Goal: Information Seeking & Learning: Learn about a topic

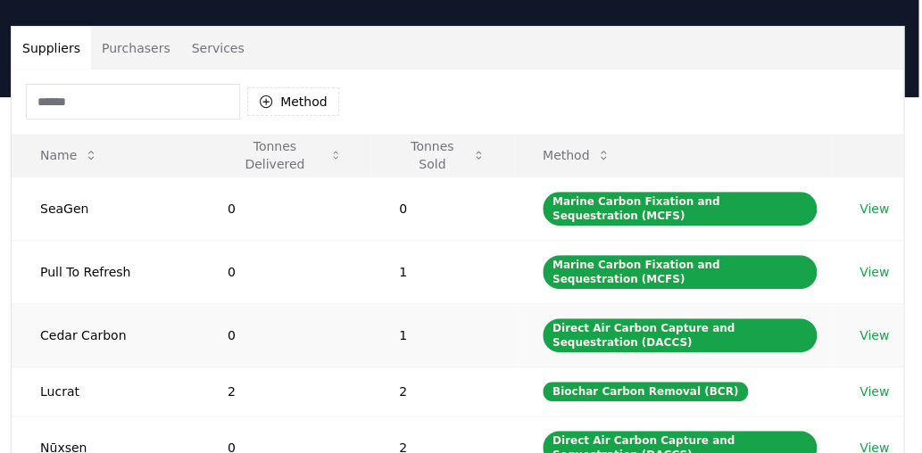
scroll to position [81, 4]
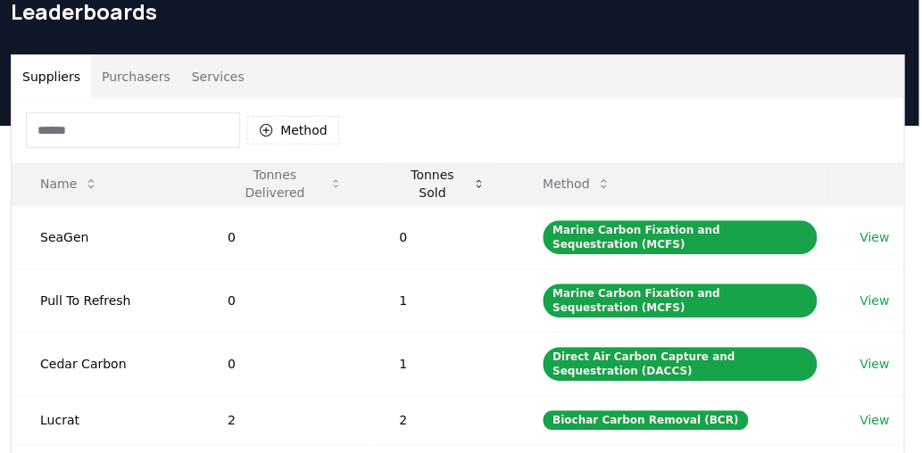
click at [428, 185] on button "Tonnes Sold" at bounding box center [441, 184] width 115 height 36
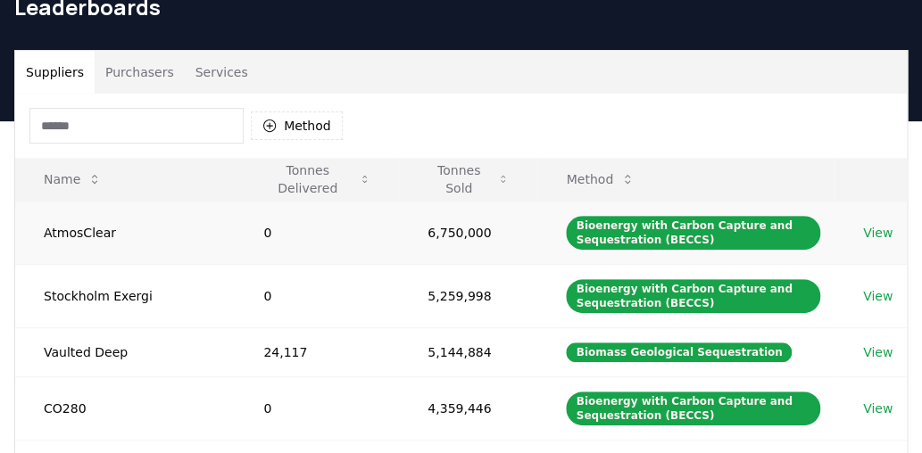
scroll to position [84, 0]
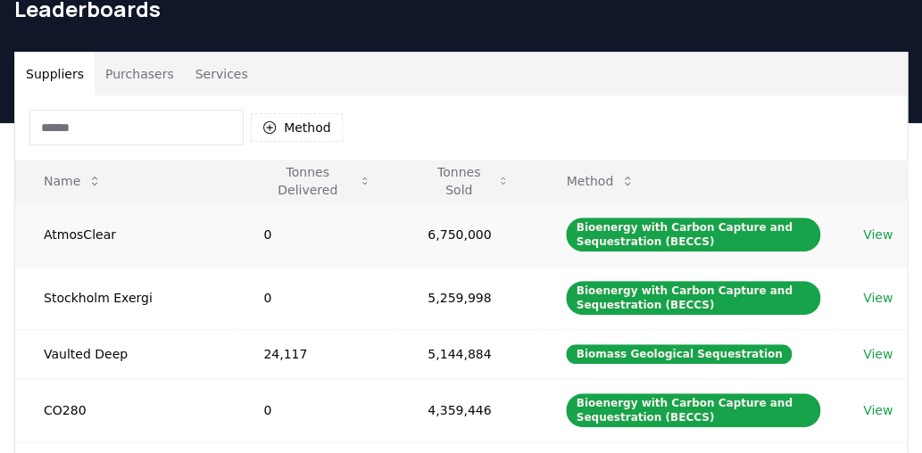
click at [880, 235] on link "View" at bounding box center [877, 235] width 29 height 18
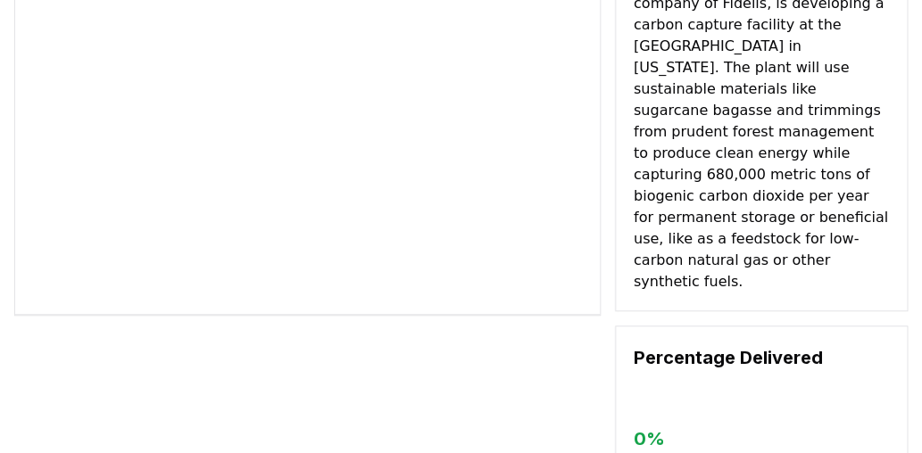
scroll to position [200, 0]
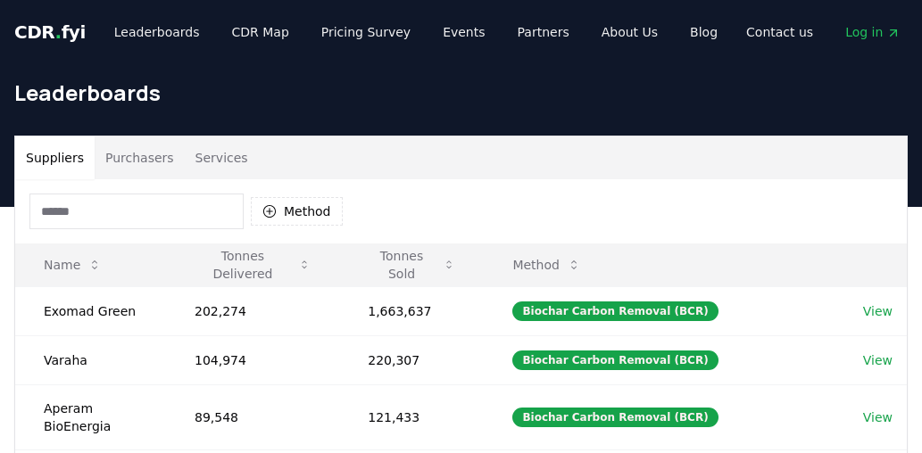
scroll to position [84, 0]
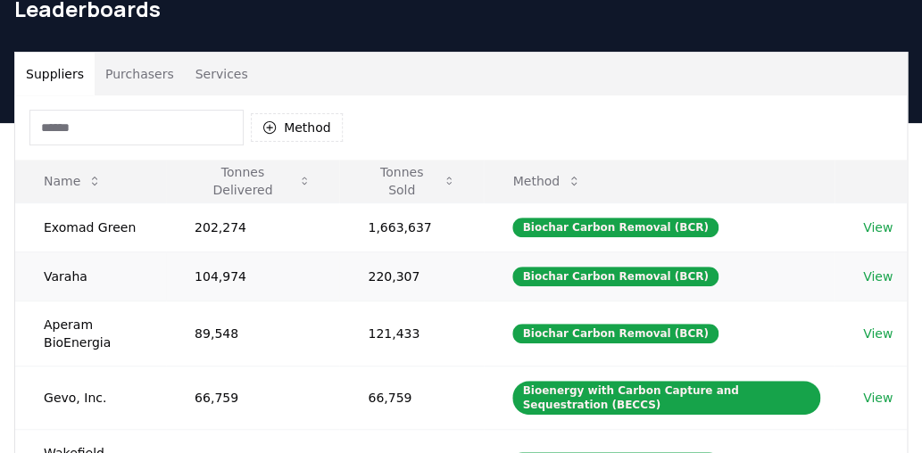
click at [870, 276] on link "View" at bounding box center [877, 277] width 29 height 18
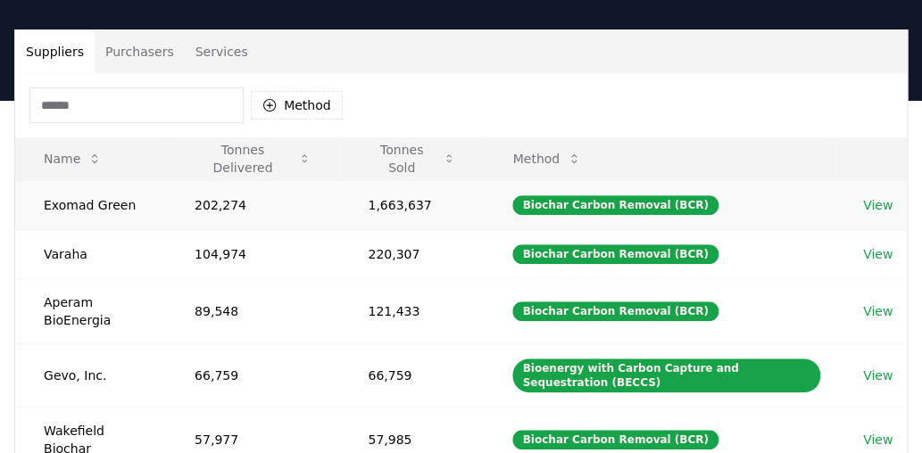
scroll to position [120, 0]
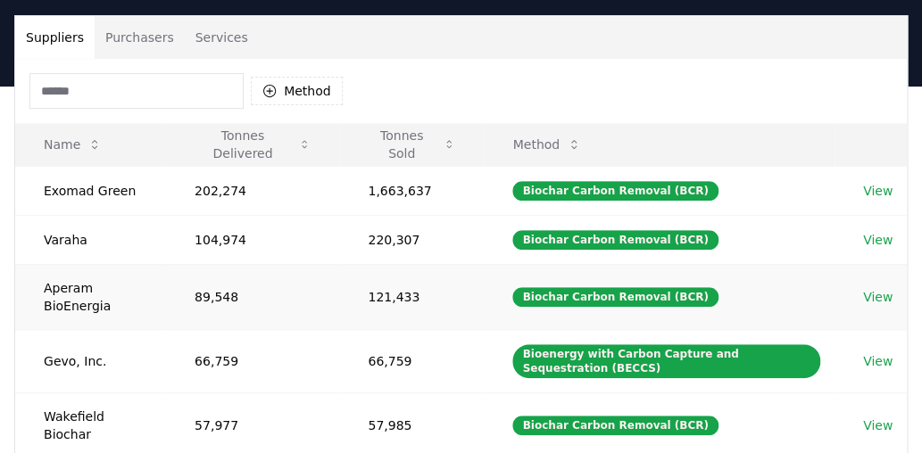
click at [873, 298] on link "View" at bounding box center [877, 297] width 29 height 18
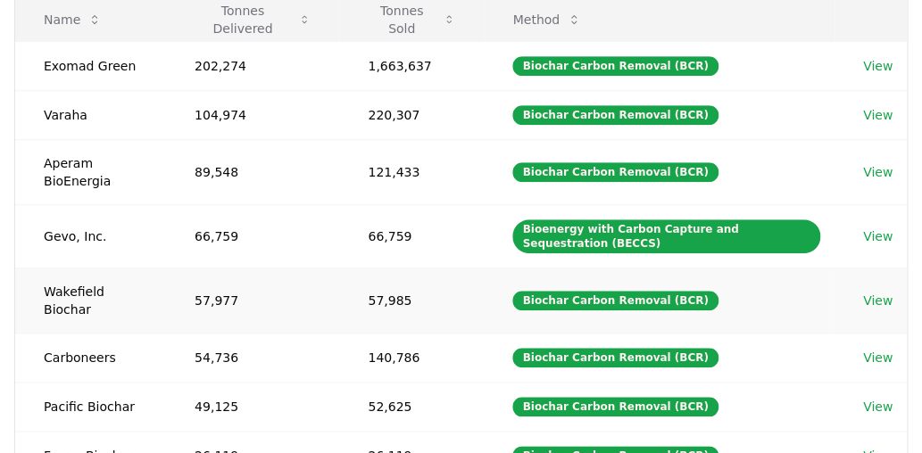
scroll to position [245, 1]
click at [880, 233] on link "View" at bounding box center [876, 236] width 29 height 18
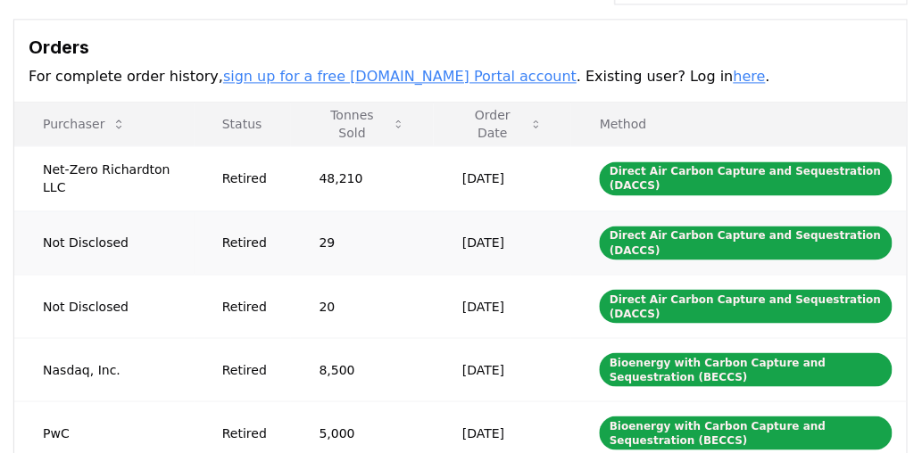
scroll to position [666, 1]
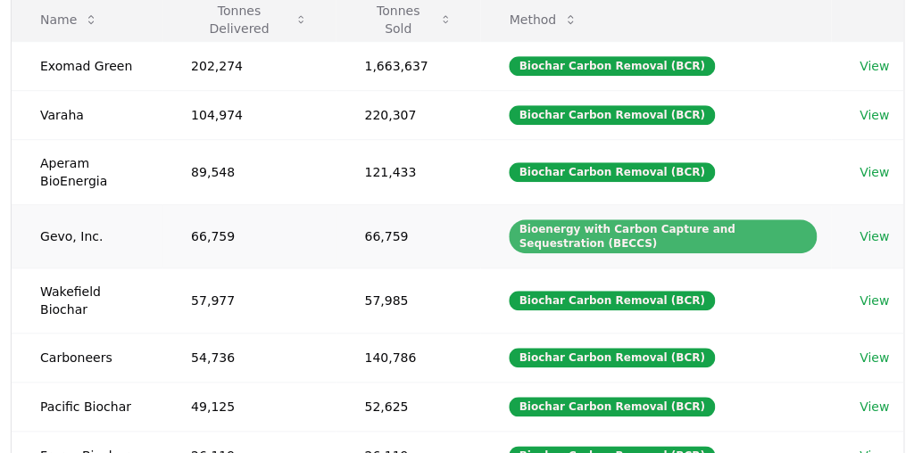
scroll to position [246, 4]
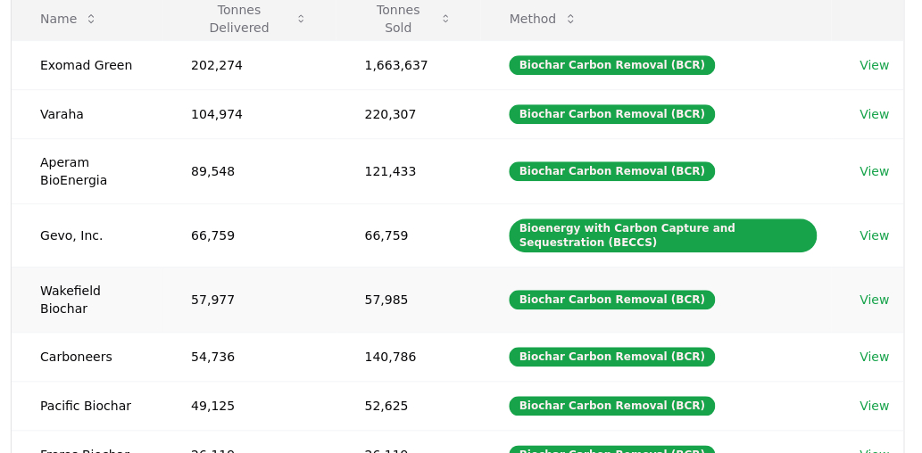
click at [870, 294] on link "View" at bounding box center [873, 300] width 29 height 18
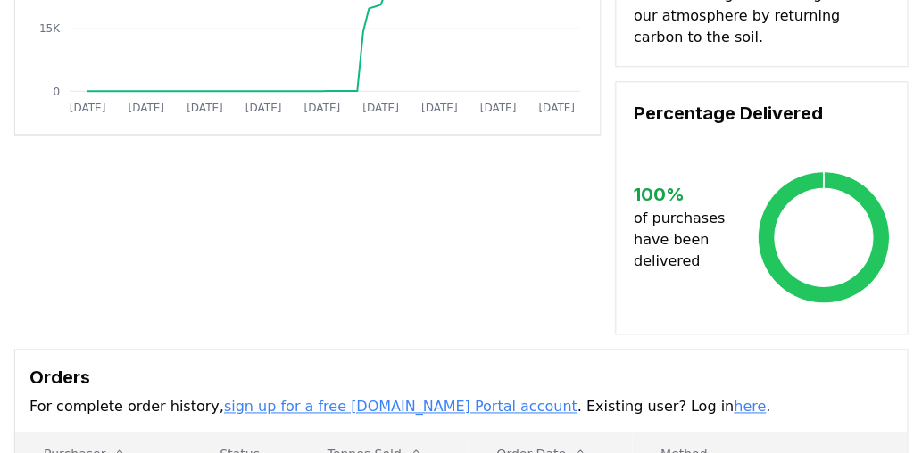
scroll to position [377, 0]
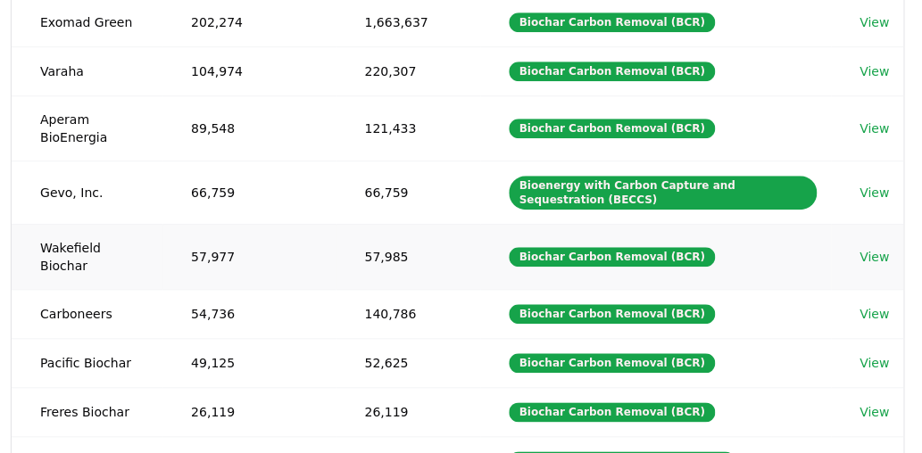
scroll to position [311, 0]
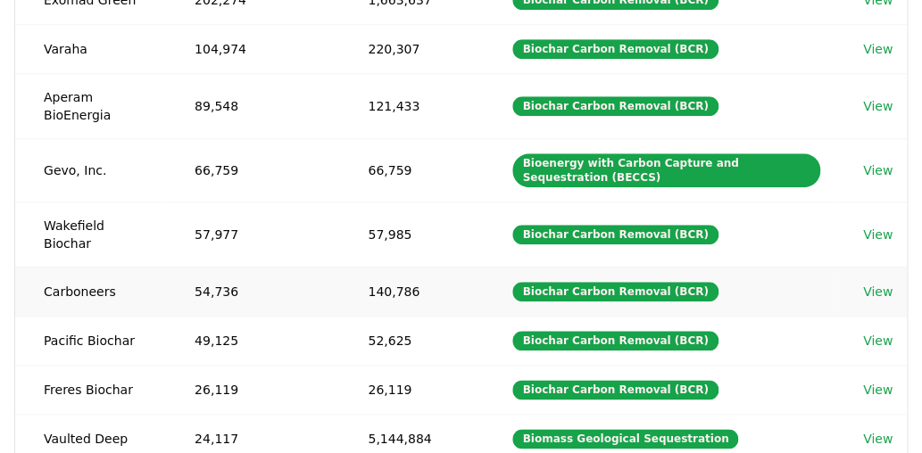
click at [872, 283] on link "View" at bounding box center [877, 292] width 29 height 18
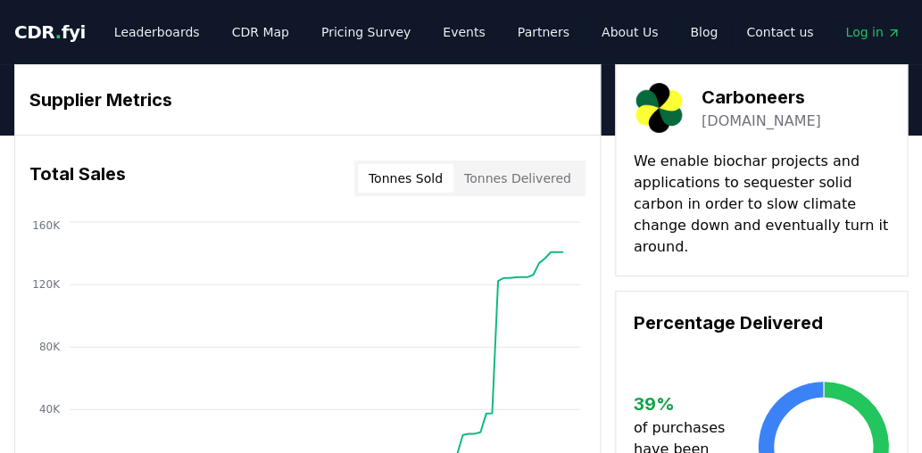
click at [496, 179] on button "Tonnes Delivered" at bounding box center [517, 178] width 128 height 29
